Goal: Information Seeking & Learning: Find specific fact

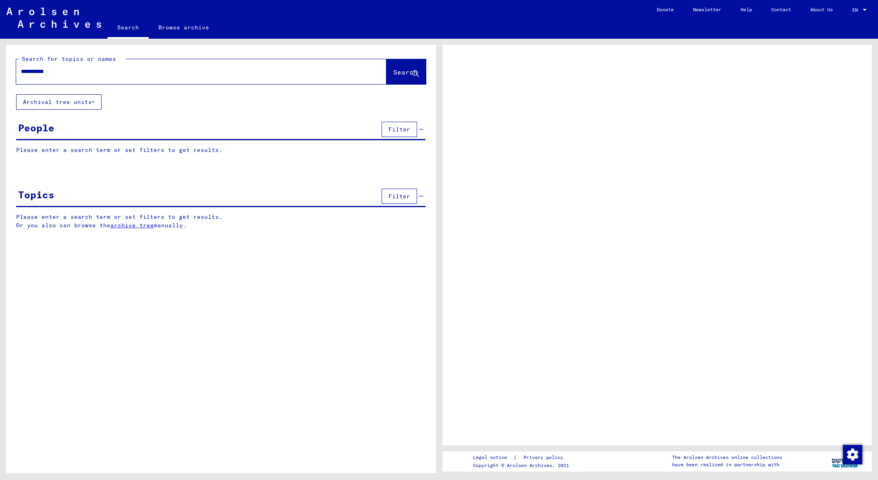
type input "**********"
click at [398, 70] on span "Search" at bounding box center [405, 72] width 24 height 8
click at [398, 71] on span "Search" at bounding box center [405, 72] width 24 height 8
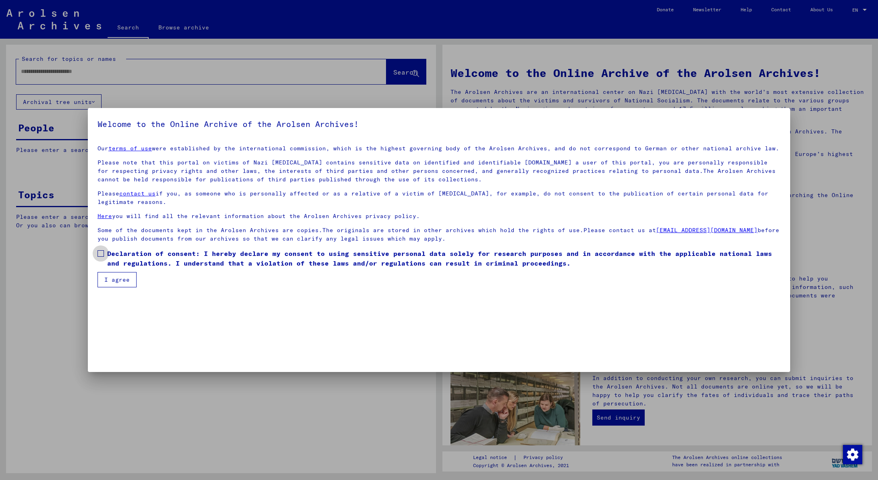
drag, startPoint x: 101, startPoint y: 251, endPoint x: 102, endPoint y: 259, distance: 8.5
click at [101, 251] on span at bounding box center [100, 253] width 6 height 6
click at [117, 277] on button "I agree" at bounding box center [116, 279] width 39 height 15
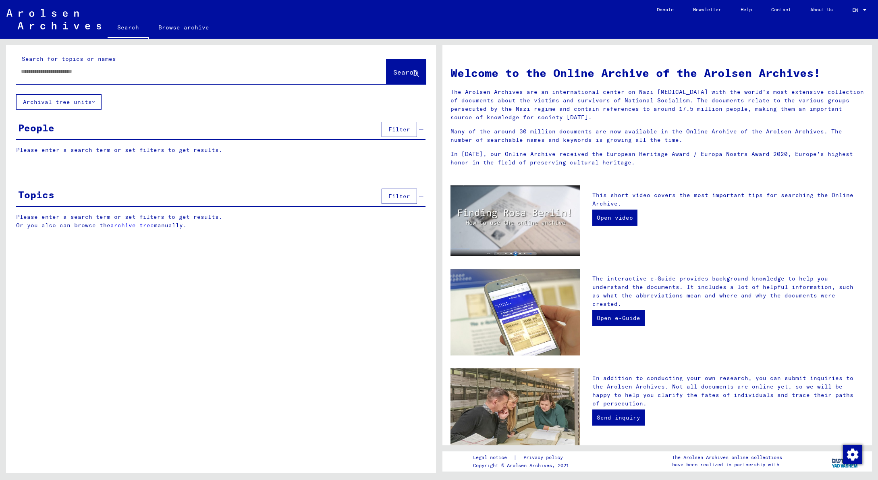
click at [42, 70] on input "text" at bounding box center [191, 71] width 341 height 8
type input "**********"
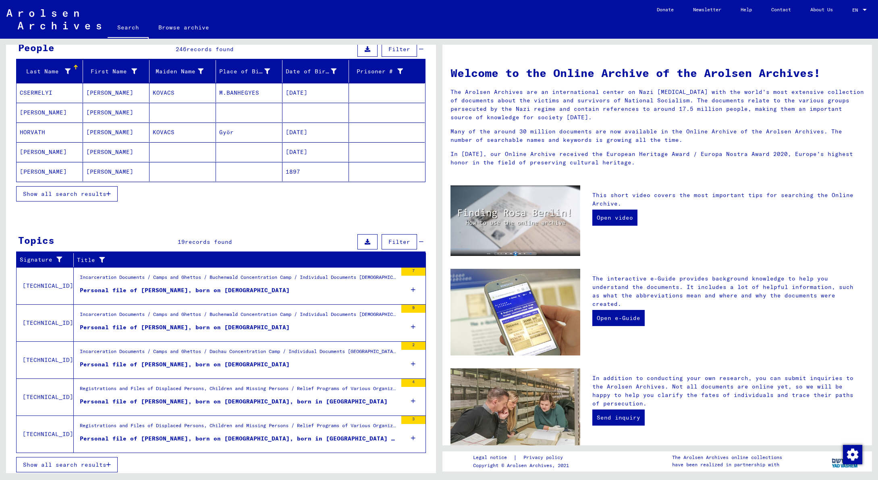
scroll to position [84, 0]
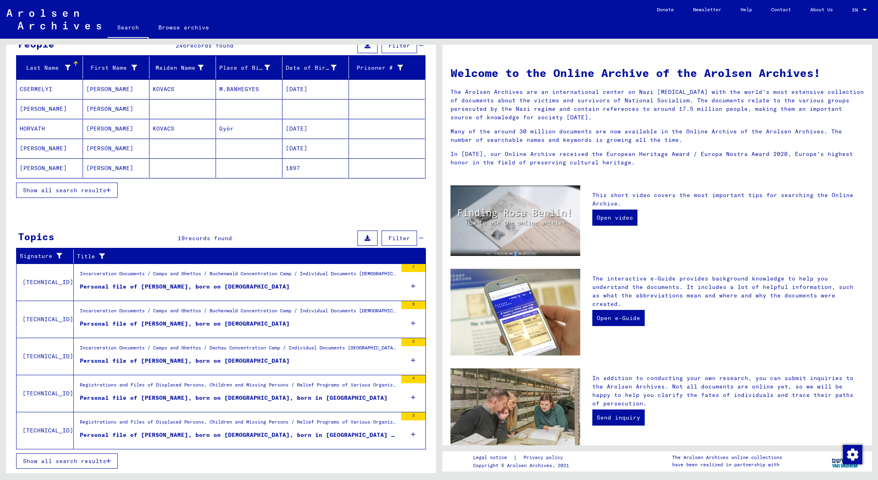
click at [67, 462] on span "Show all search results" at bounding box center [64, 460] width 83 height 7
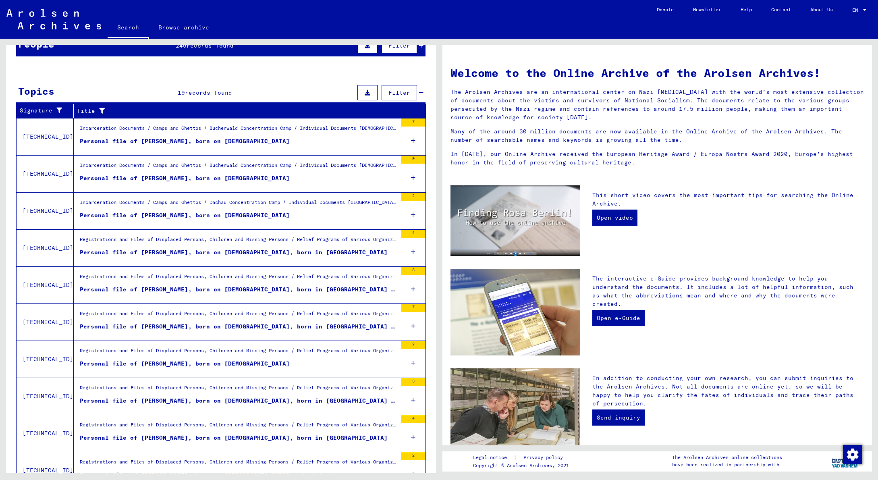
click at [188, 400] on div "Personal file of [PERSON_NAME], born on [DEMOGRAPHIC_DATA], born in [GEOGRAPHIC…" at bounding box center [238, 400] width 317 height 8
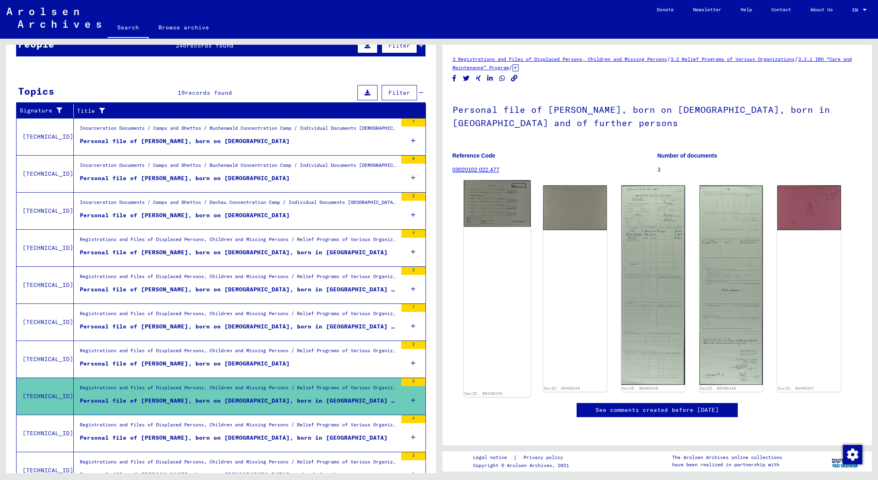
click at [490, 208] on img at bounding box center [497, 203] width 67 height 46
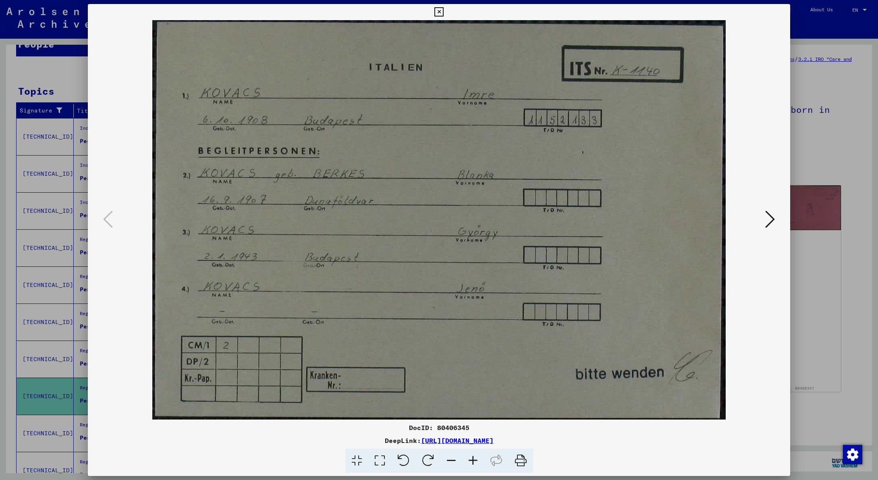
click at [772, 220] on icon at bounding box center [770, 218] width 10 height 19
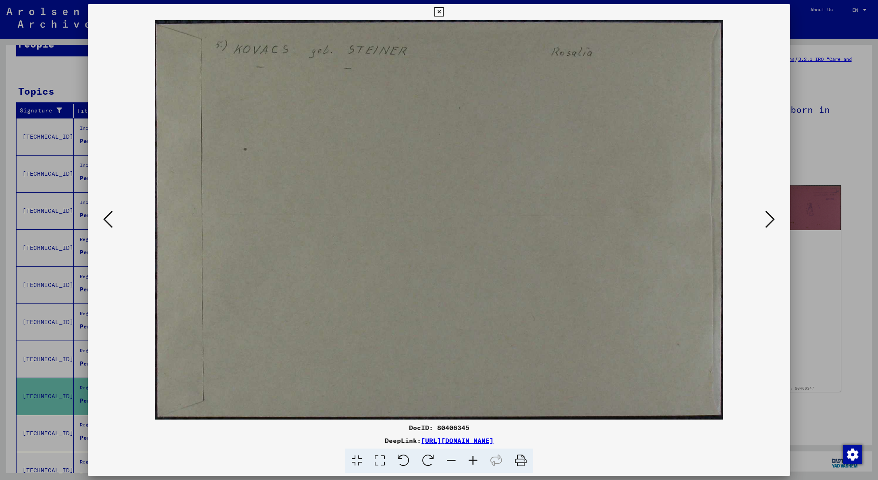
click at [772, 220] on icon at bounding box center [770, 218] width 10 height 19
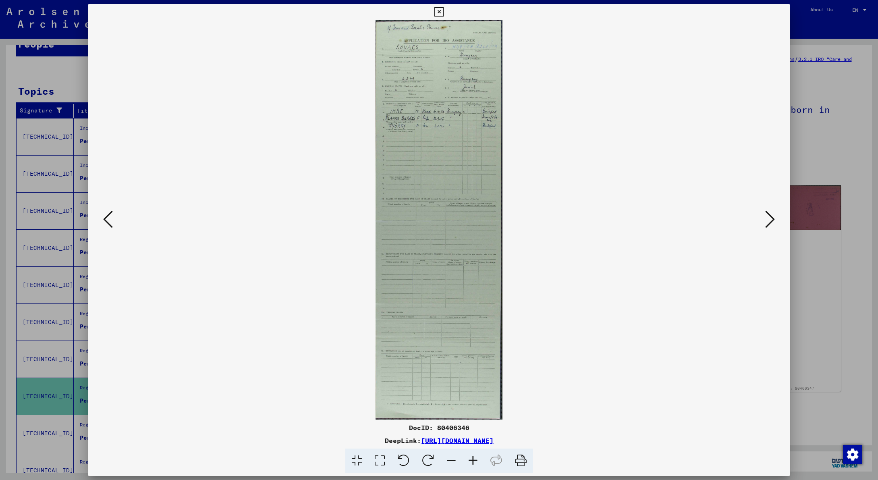
click at [771, 220] on icon at bounding box center [770, 218] width 10 height 19
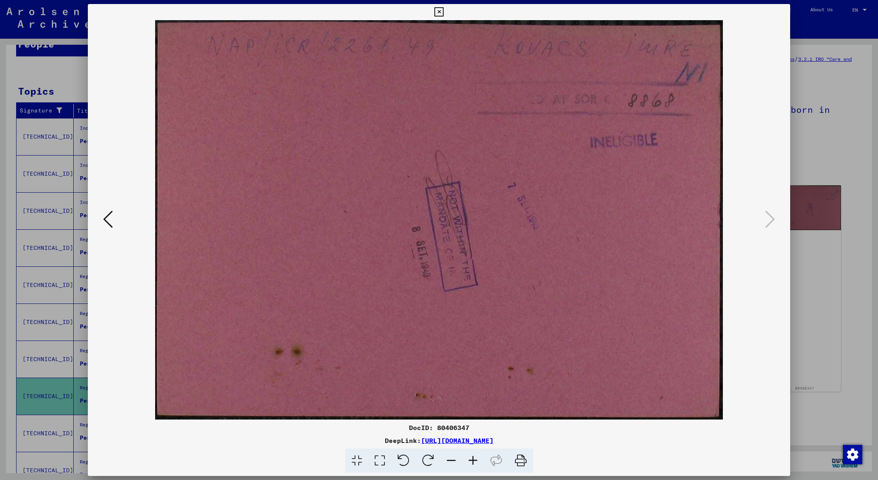
click at [443, 14] on icon at bounding box center [438, 12] width 9 height 10
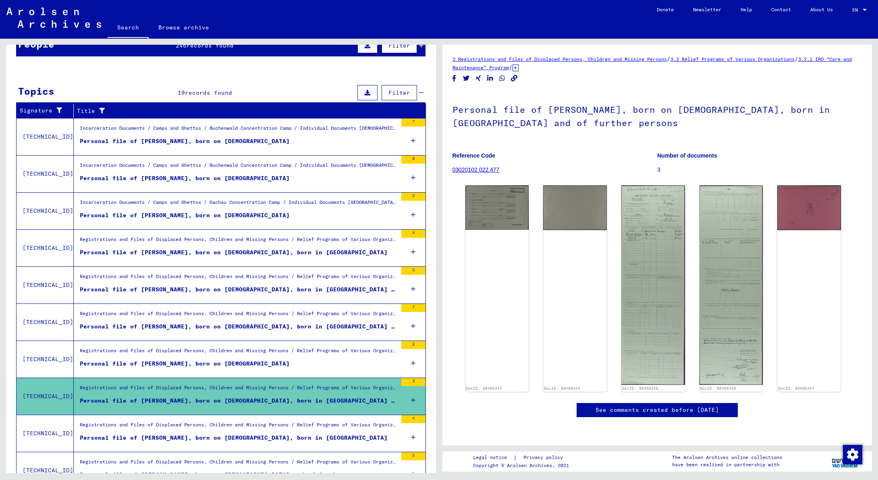
click at [186, 350] on div "Registrations and Files of Displaced Persons, Children and Missing Persons / Re…" at bounding box center [238, 352] width 317 height 11
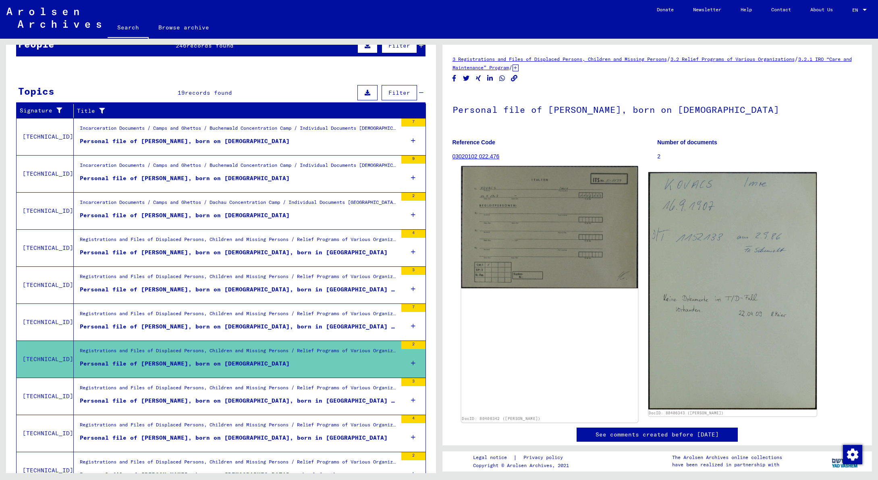
click at [553, 236] on img at bounding box center [549, 227] width 177 height 122
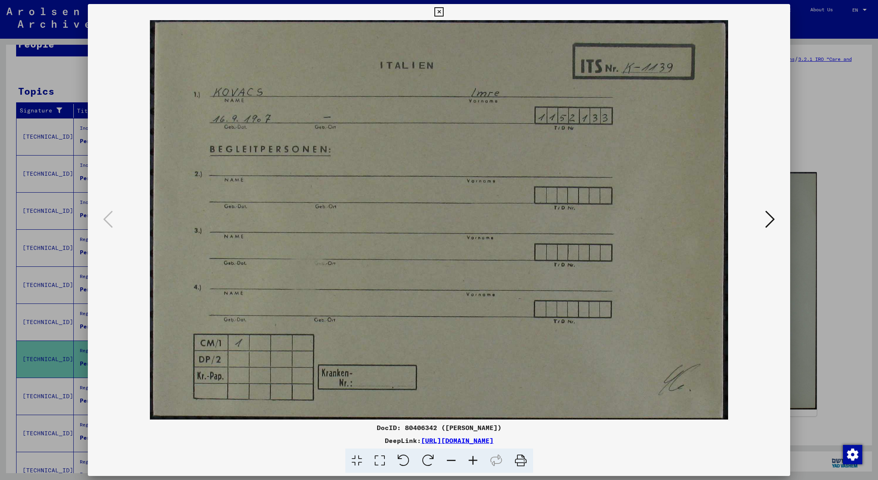
click at [770, 219] on icon at bounding box center [770, 218] width 10 height 19
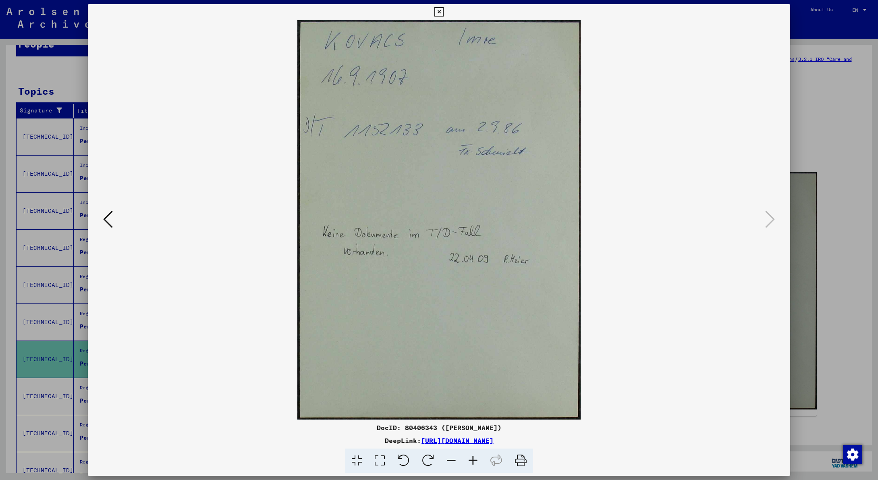
click at [443, 11] on icon at bounding box center [438, 12] width 9 height 10
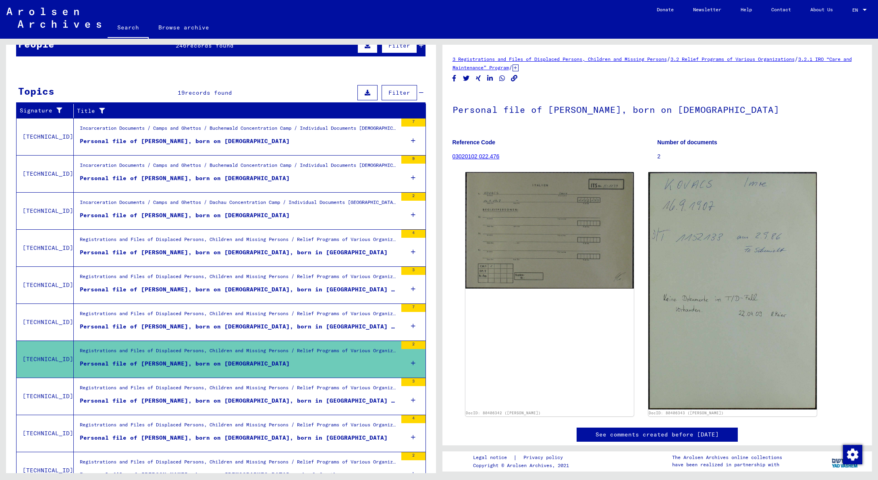
click at [164, 164] on div "Incarceration Documents / Camps and Ghettos / Buchenwald Concentration Camp / I…" at bounding box center [238, 167] width 317 height 11
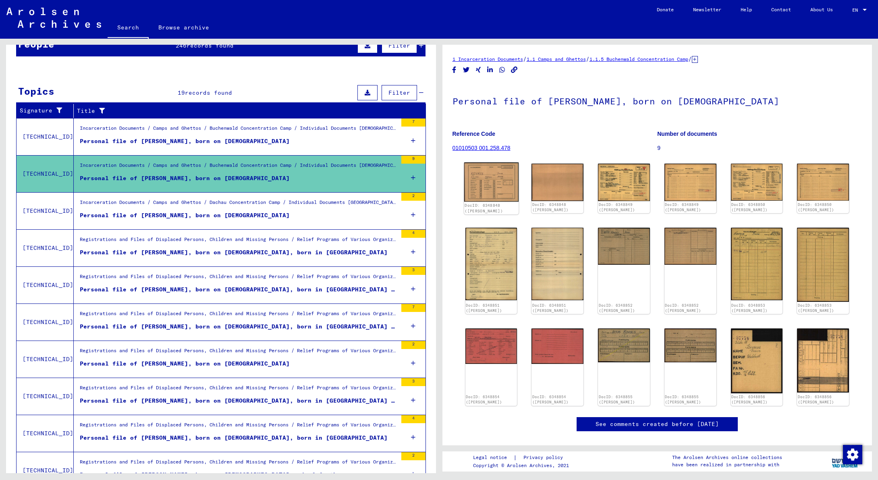
click at [489, 185] on img at bounding box center [491, 181] width 54 height 39
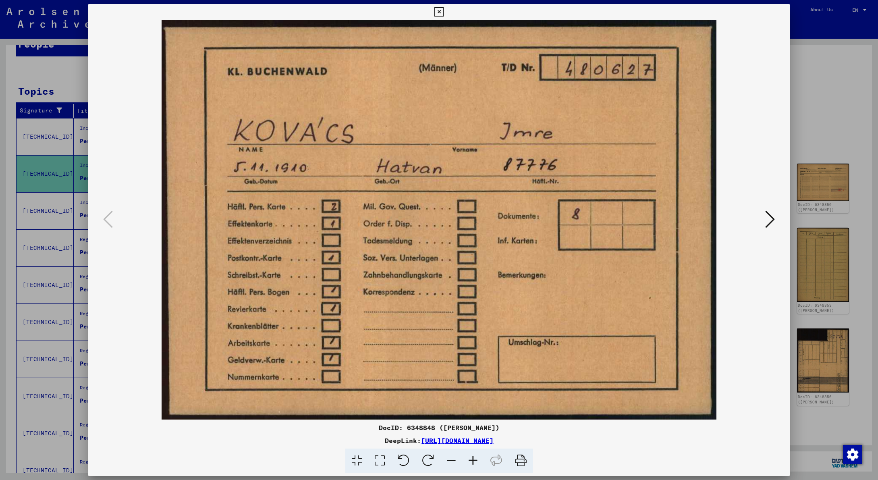
click at [772, 219] on icon at bounding box center [770, 218] width 10 height 19
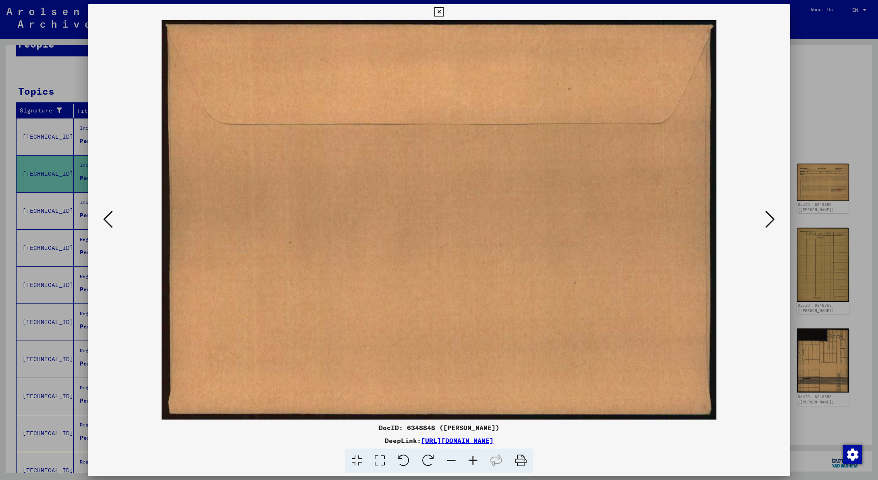
click at [772, 219] on icon at bounding box center [770, 218] width 10 height 19
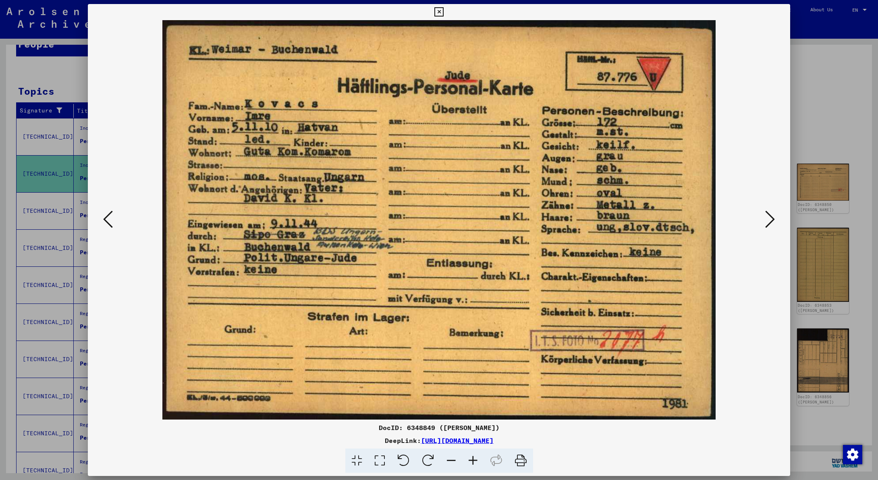
click at [772, 219] on icon at bounding box center [770, 218] width 10 height 19
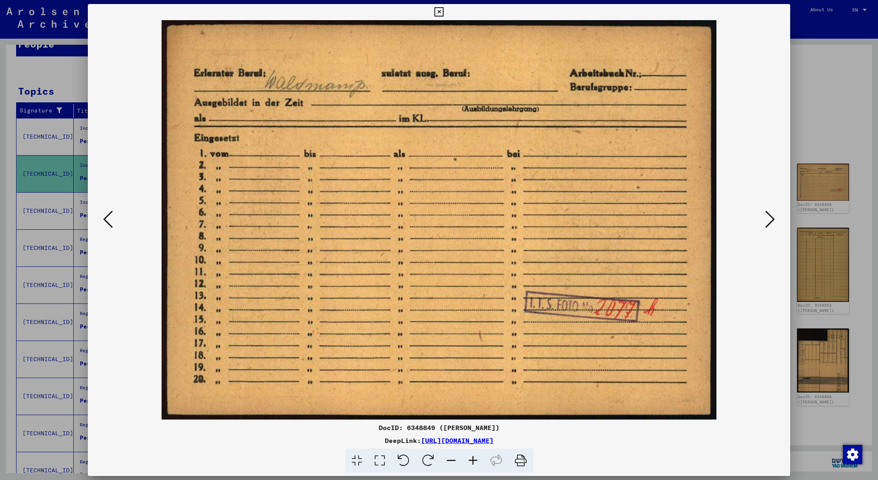
click at [772, 219] on icon at bounding box center [770, 218] width 10 height 19
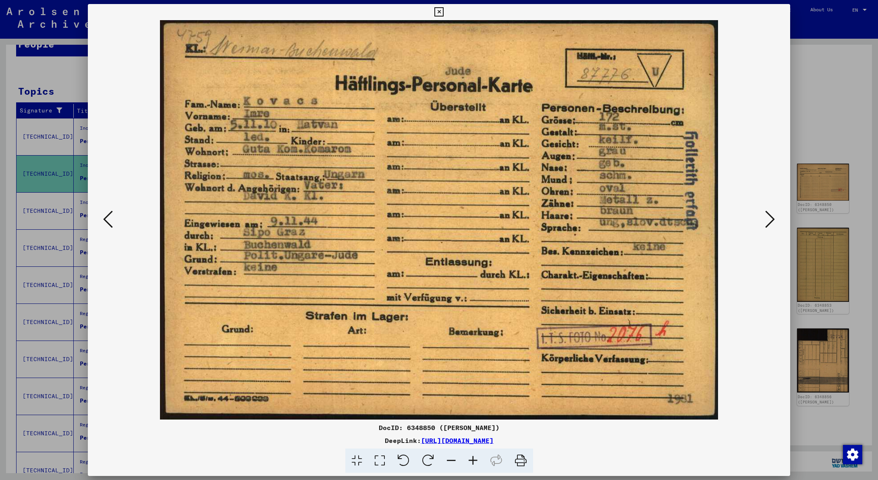
click at [772, 219] on icon at bounding box center [770, 218] width 10 height 19
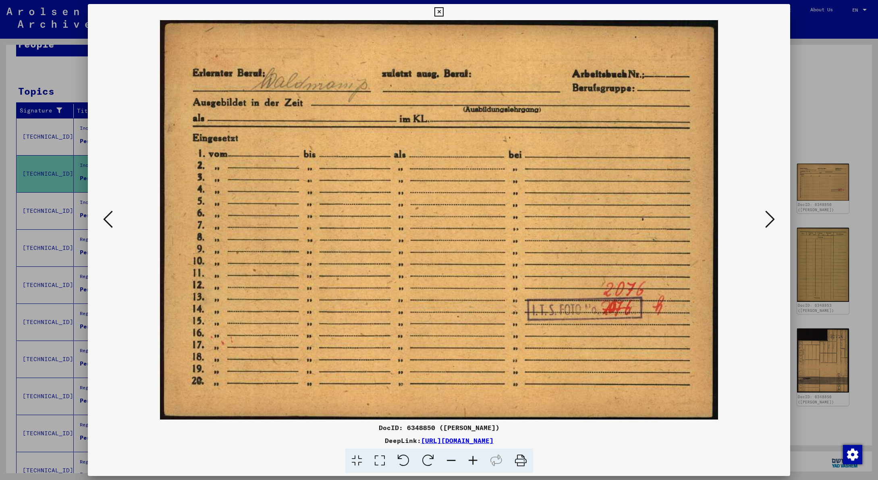
click at [772, 219] on icon at bounding box center [770, 218] width 10 height 19
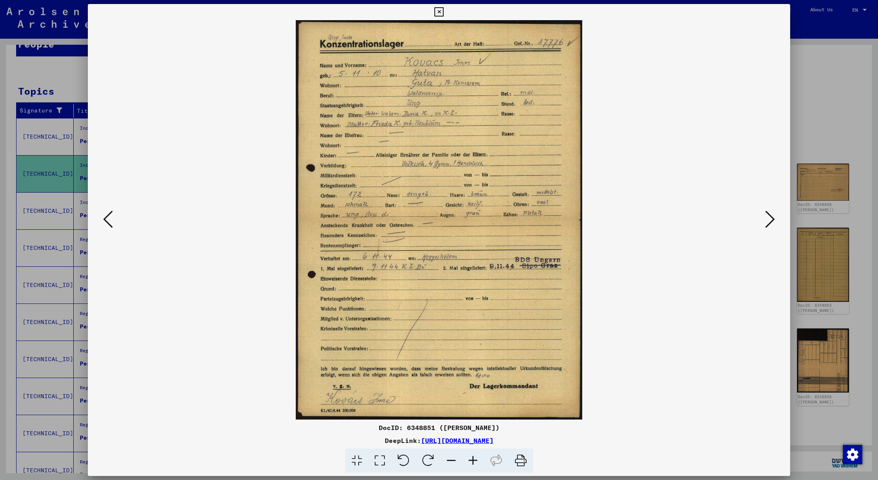
click at [772, 219] on icon at bounding box center [770, 218] width 10 height 19
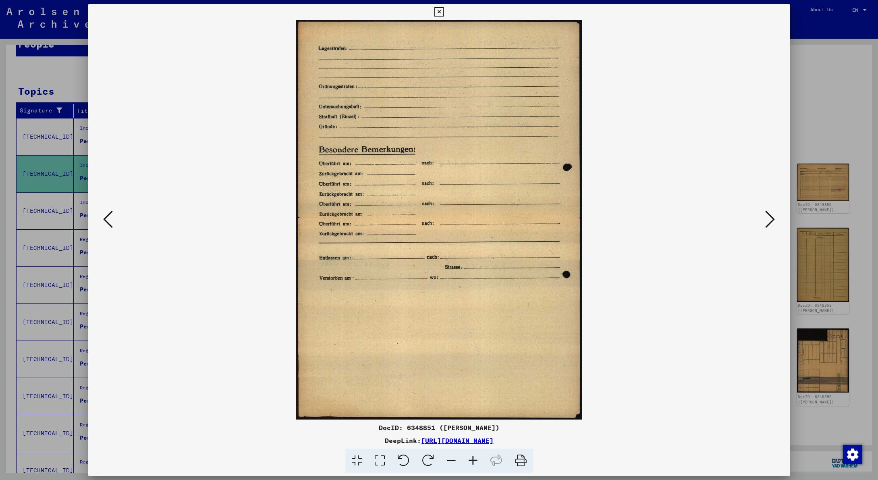
click at [772, 219] on icon at bounding box center [770, 218] width 10 height 19
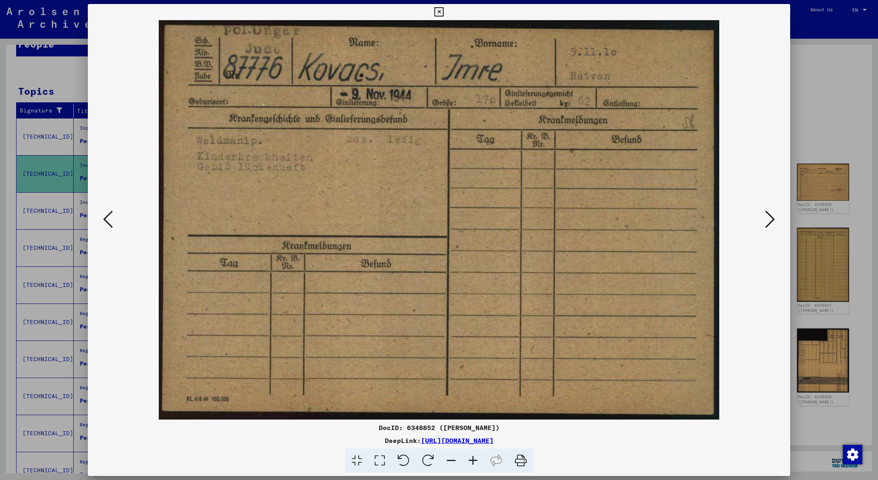
click at [772, 219] on icon at bounding box center [770, 218] width 10 height 19
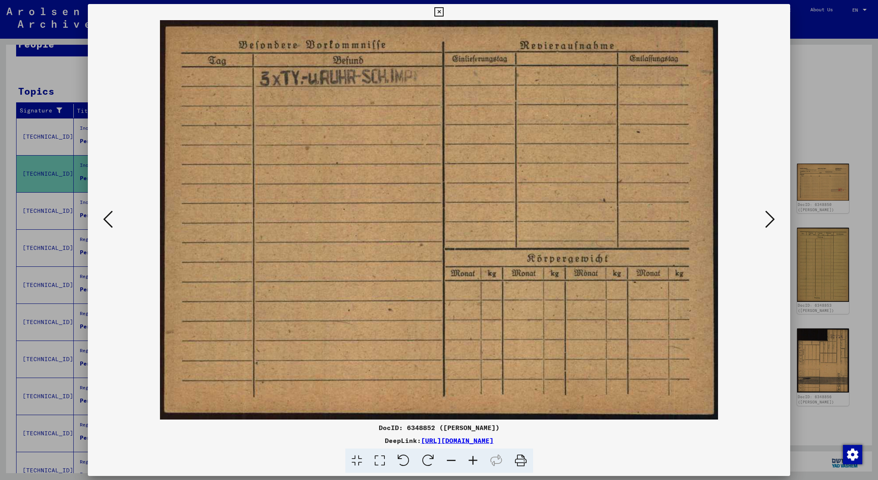
click at [772, 219] on icon at bounding box center [770, 218] width 10 height 19
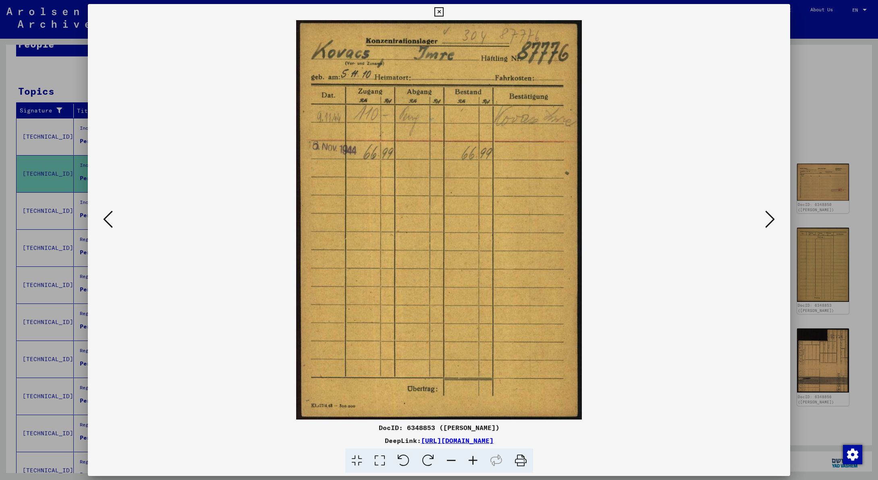
click at [772, 219] on icon at bounding box center [770, 218] width 10 height 19
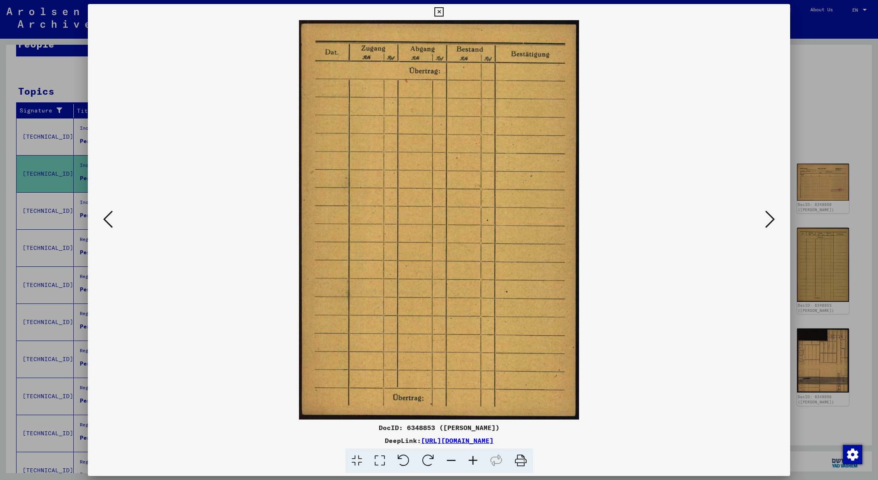
click at [772, 219] on icon at bounding box center [770, 218] width 10 height 19
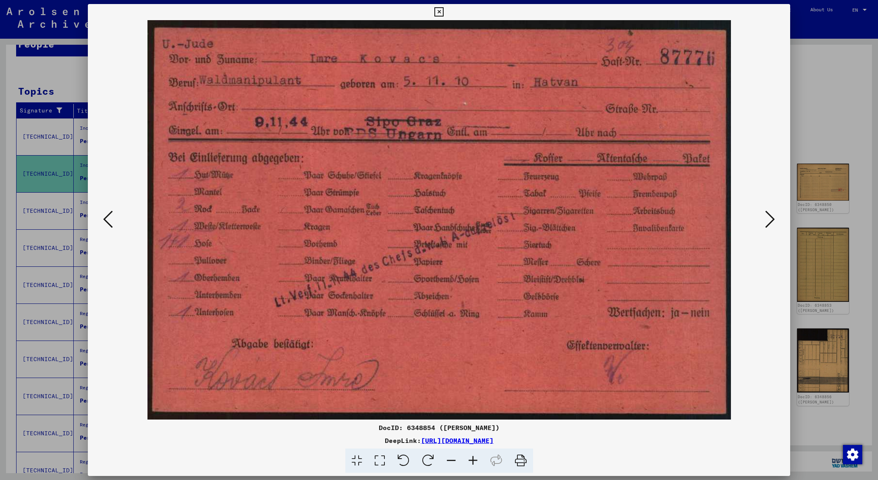
click at [772, 219] on icon at bounding box center [770, 218] width 10 height 19
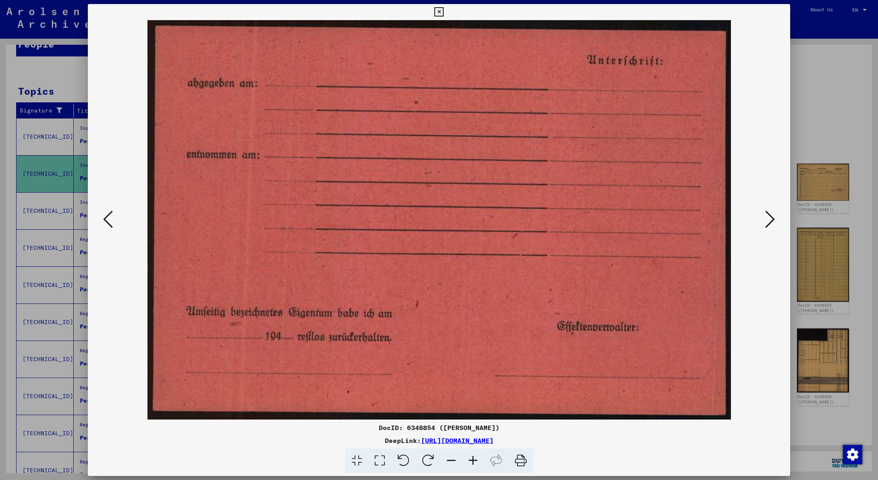
click at [772, 219] on icon at bounding box center [770, 218] width 10 height 19
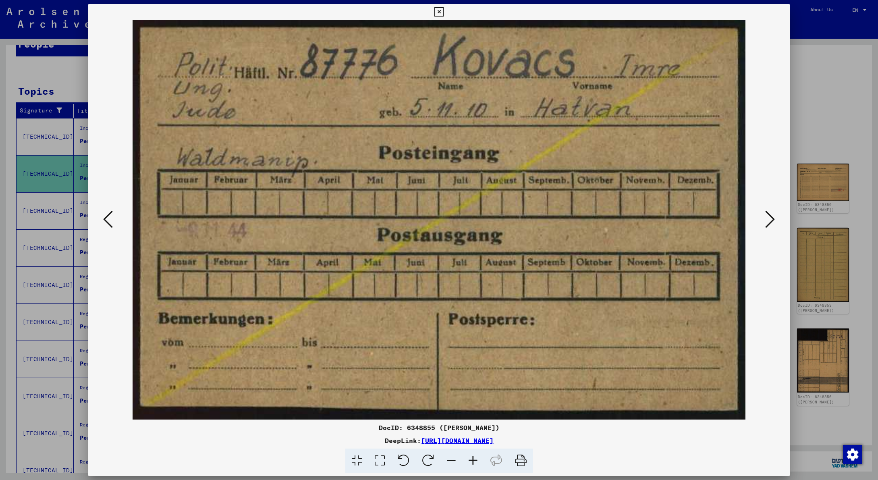
click at [772, 219] on icon at bounding box center [770, 218] width 10 height 19
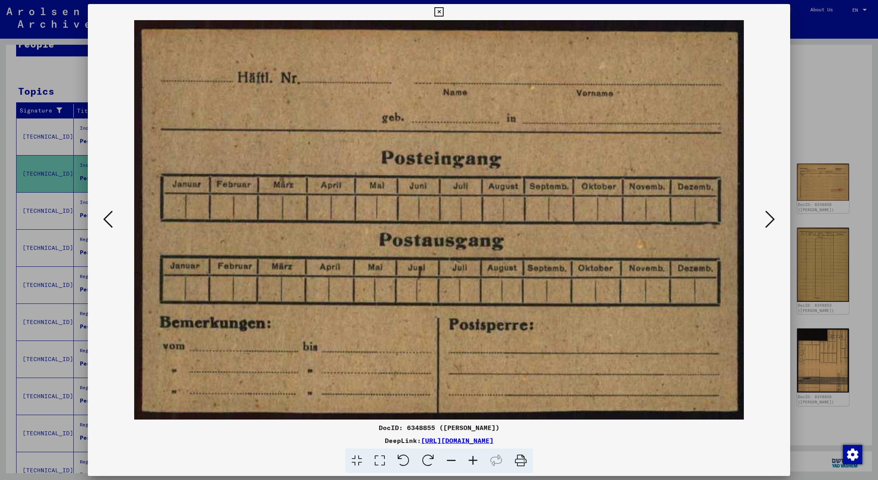
click at [443, 12] on icon at bounding box center [438, 12] width 9 height 10
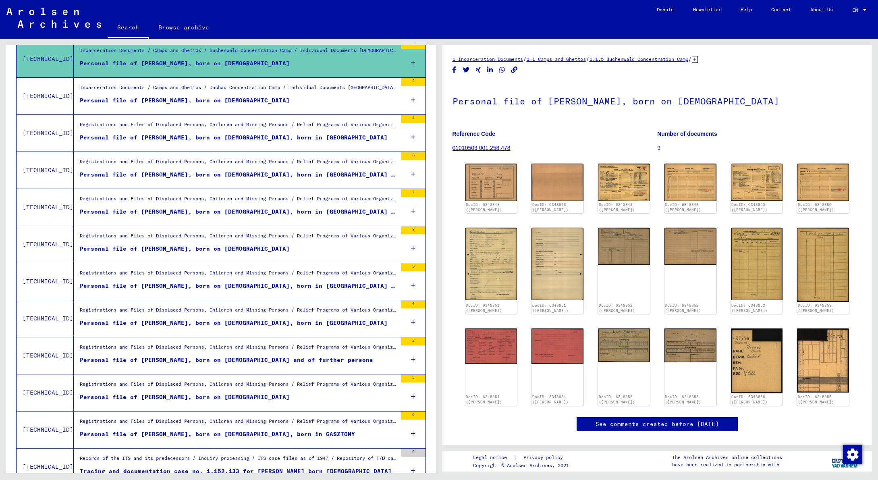
scroll to position [201, 0]
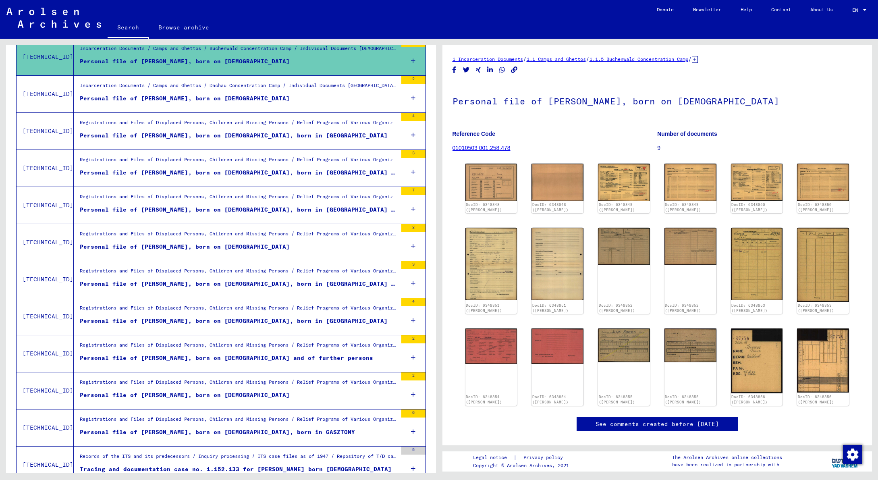
click at [203, 169] on div "Personal file of [PERSON_NAME], born on [DEMOGRAPHIC_DATA], born in [GEOGRAPHIC…" at bounding box center [238, 172] width 317 height 8
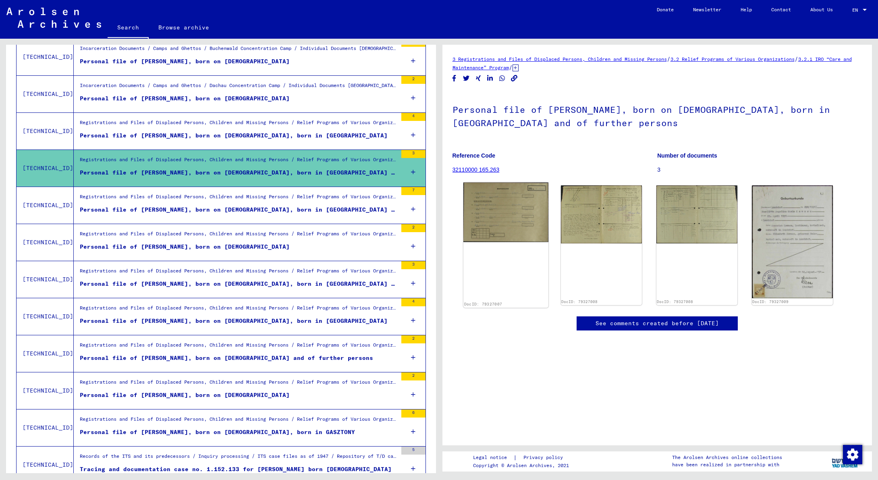
click at [512, 220] on img at bounding box center [505, 212] width 85 height 60
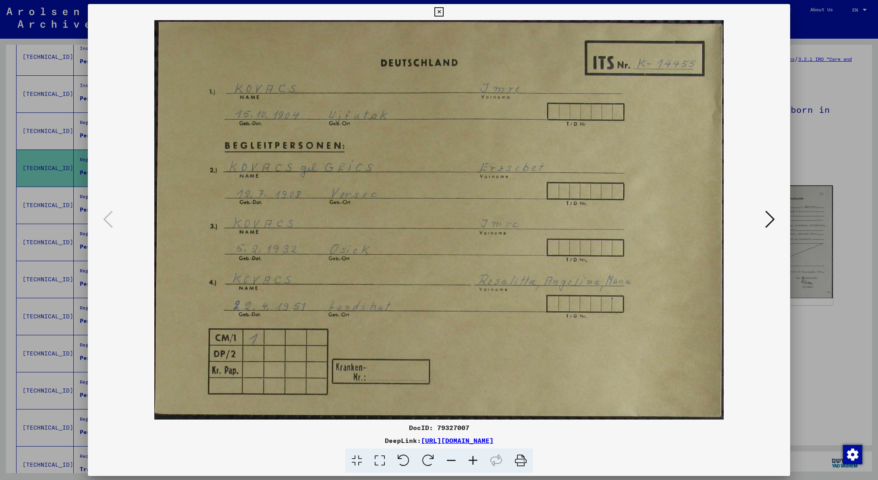
click at [772, 220] on icon at bounding box center [770, 218] width 10 height 19
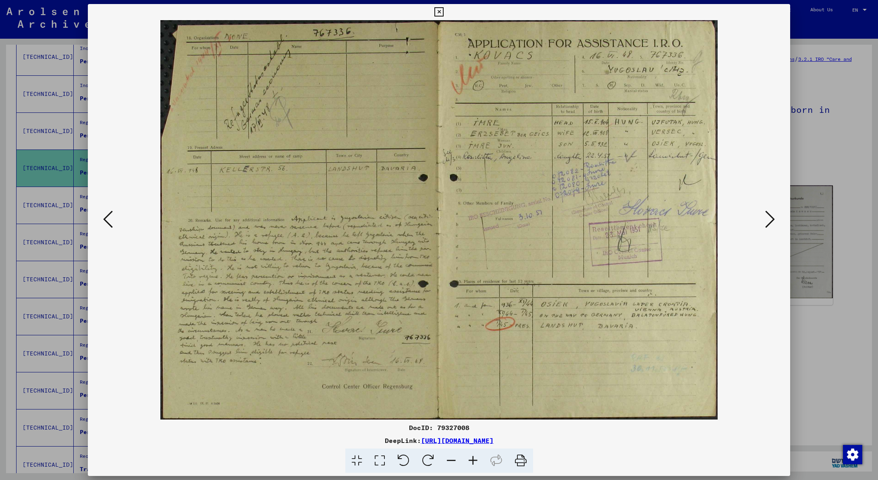
click at [771, 220] on icon at bounding box center [770, 218] width 10 height 19
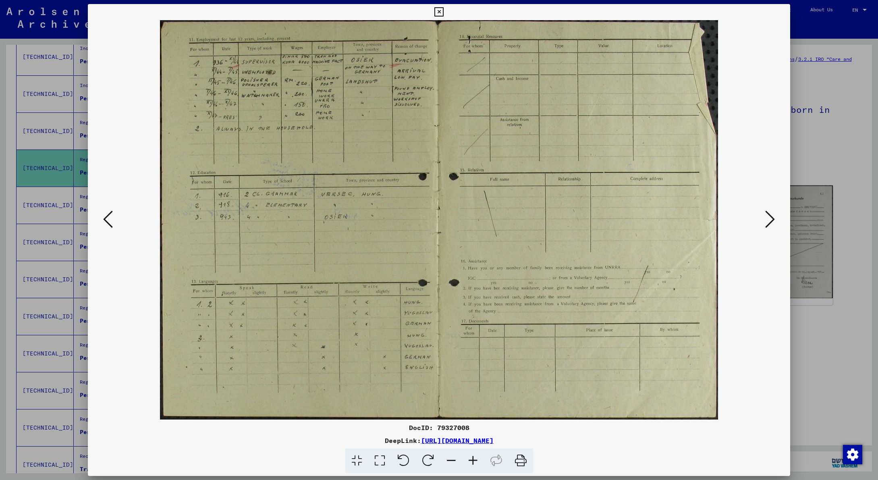
click at [771, 220] on icon at bounding box center [770, 218] width 10 height 19
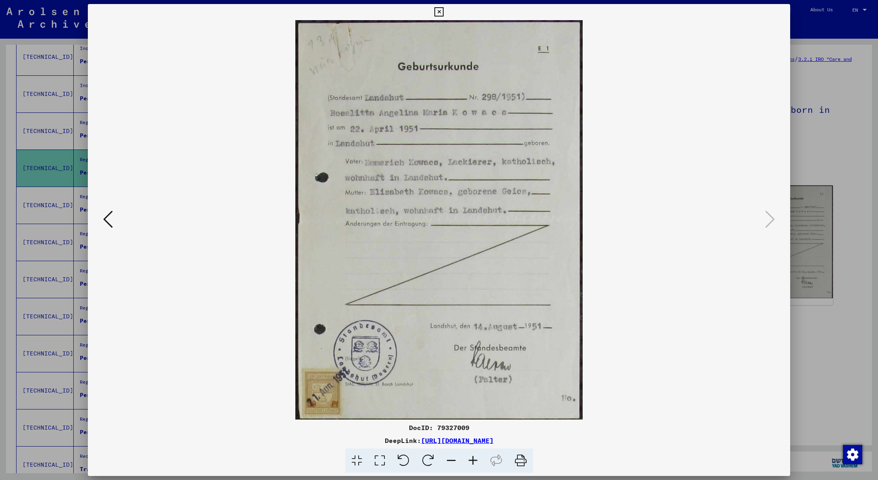
click at [443, 12] on icon at bounding box center [438, 12] width 9 height 10
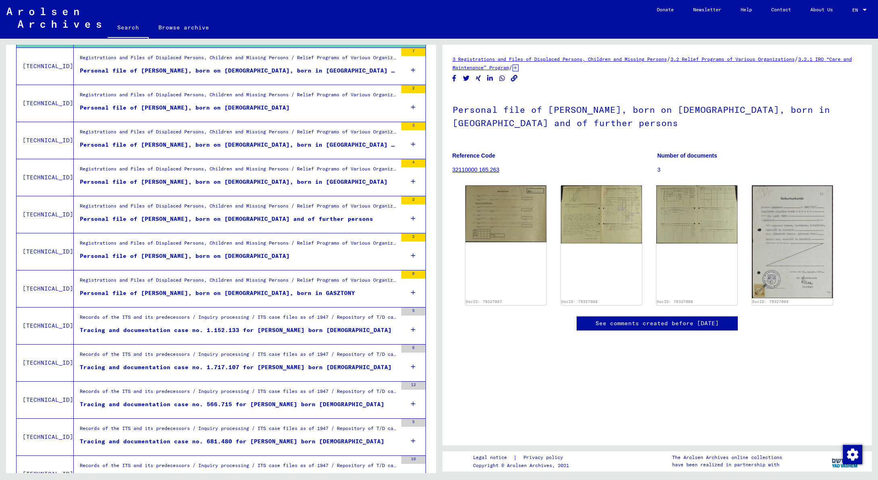
scroll to position [340, 0]
click at [218, 216] on div "Personal file of [PERSON_NAME], born on [DEMOGRAPHIC_DATA] and of further perso…" at bounding box center [226, 218] width 293 height 8
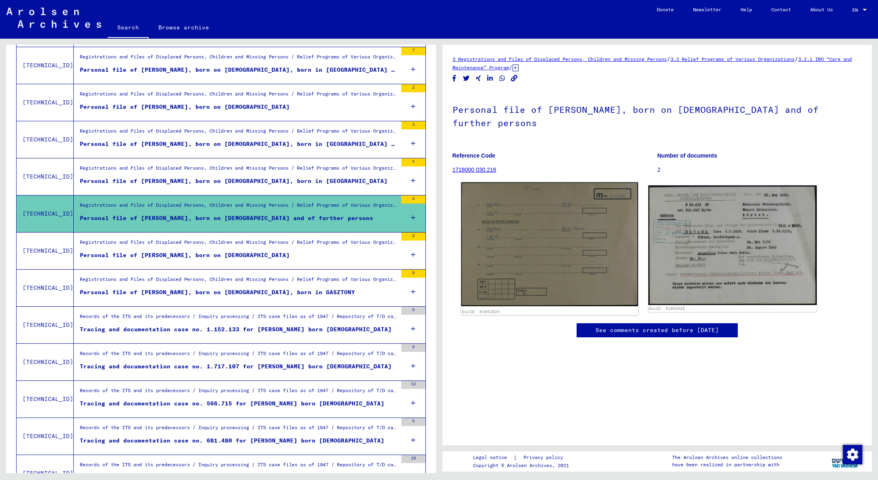
click at [541, 241] on img at bounding box center [549, 244] width 177 height 124
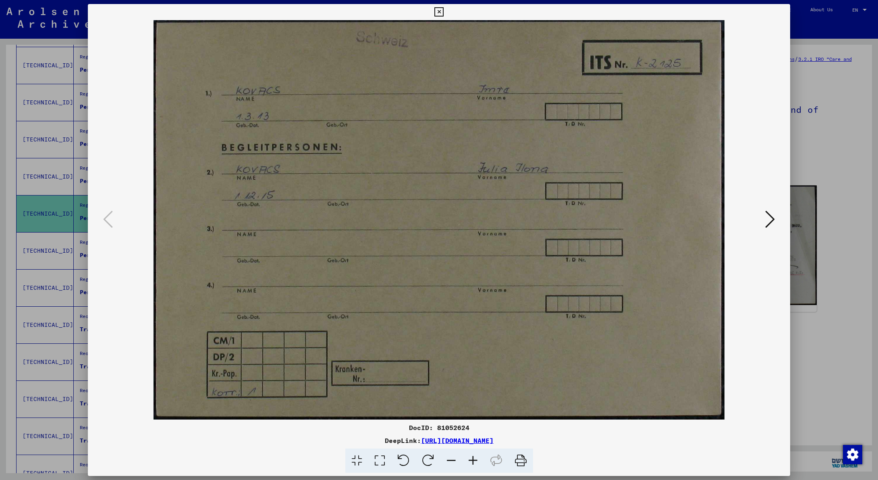
click at [771, 220] on icon at bounding box center [770, 218] width 10 height 19
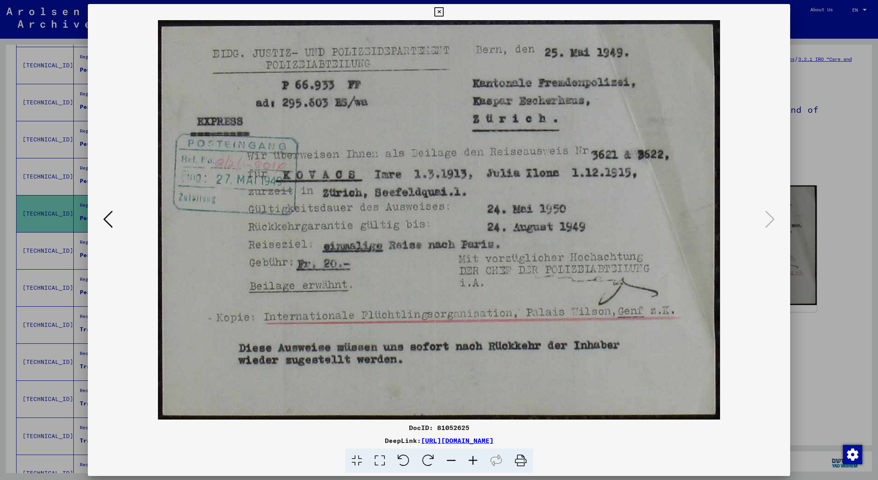
click at [443, 11] on icon at bounding box center [438, 12] width 9 height 10
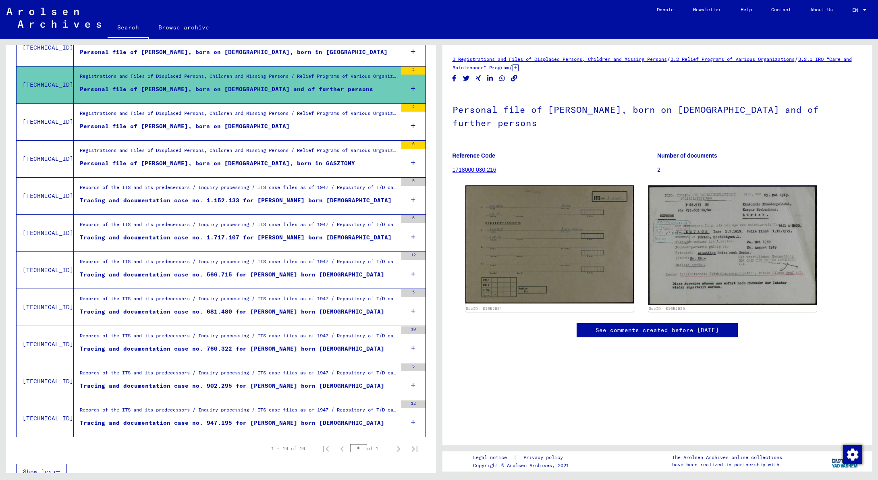
scroll to position [470, 0]
click at [154, 187] on div "Records of the ITS and its predecessors / Inquiry processing / ITS case files a…" at bounding box center [238, 188] width 317 height 11
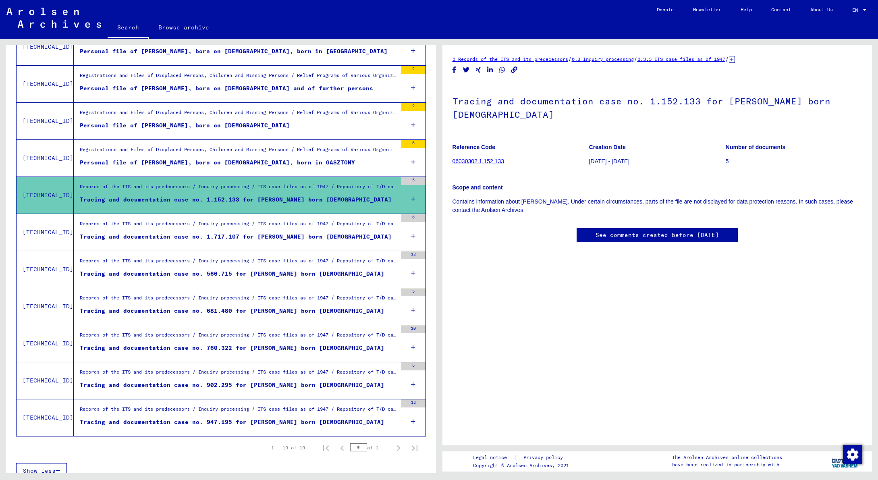
click at [215, 224] on div "Records of the ITS and its predecessors / Inquiry processing / ITS case files a…" at bounding box center [238, 225] width 317 height 11
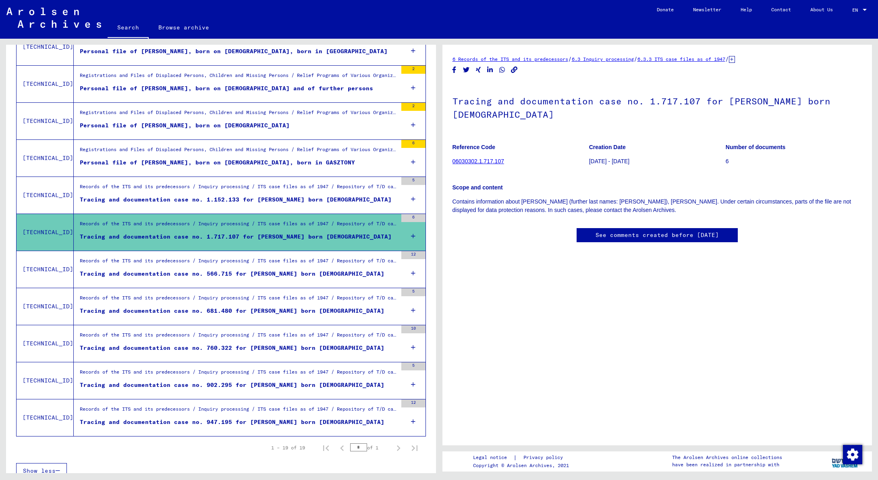
click at [212, 374] on div "Records of the ITS and its predecessors / Inquiry processing / ITS case files a…" at bounding box center [238, 373] width 317 height 11
